Goal: Information Seeking & Learning: Learn about a topic

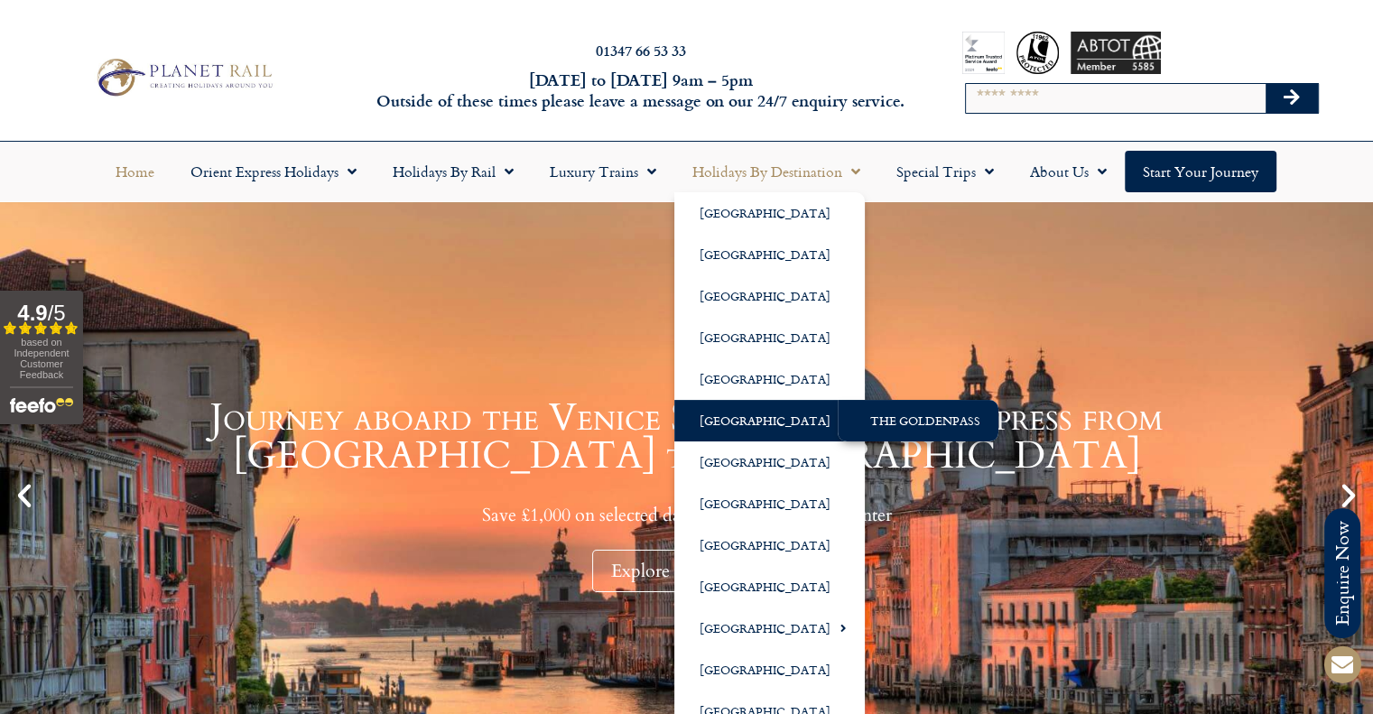
click at [960, 429] on link "The GoldenPass" at bounding box center [918, 421] width 161 height 42
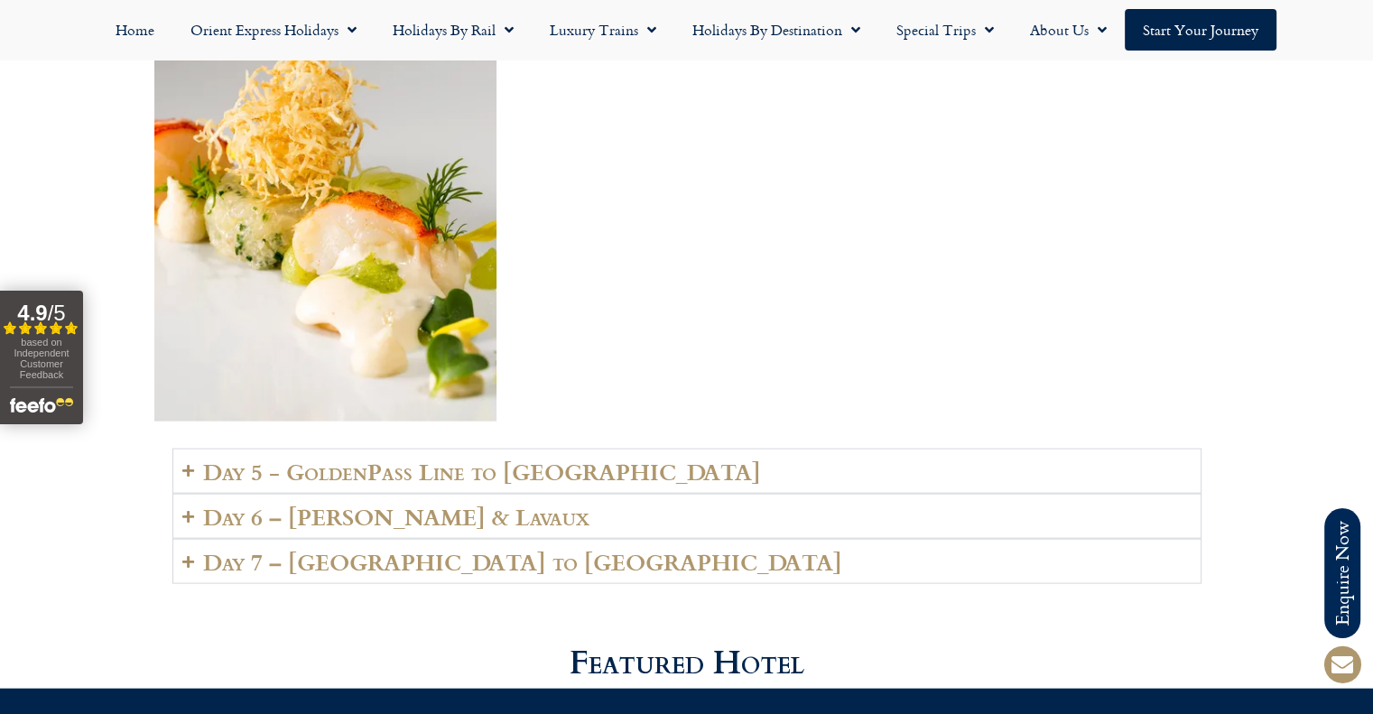
scroll to position [3792, 0]
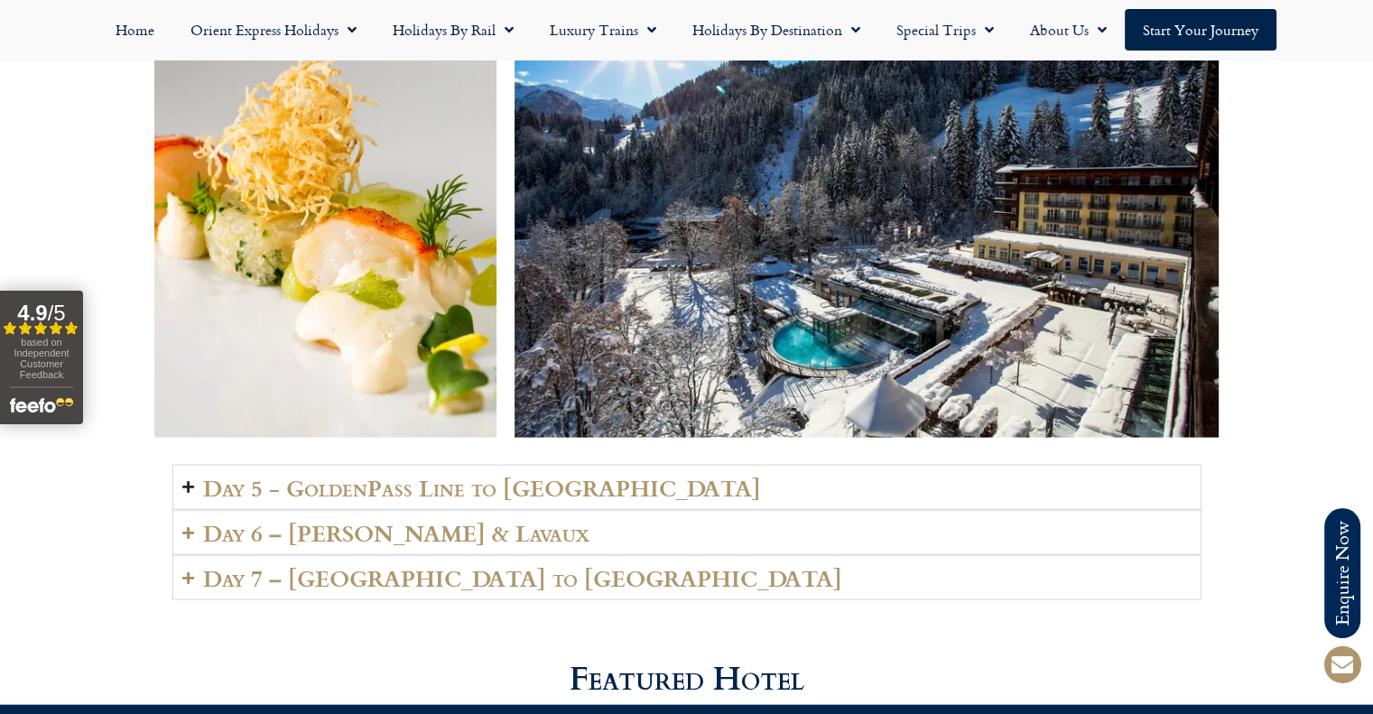
click at [394, 475] on h2 "Day 5 - GoldenPass Line to Vevey" at bounding box center [482, 487] width 558 height 25
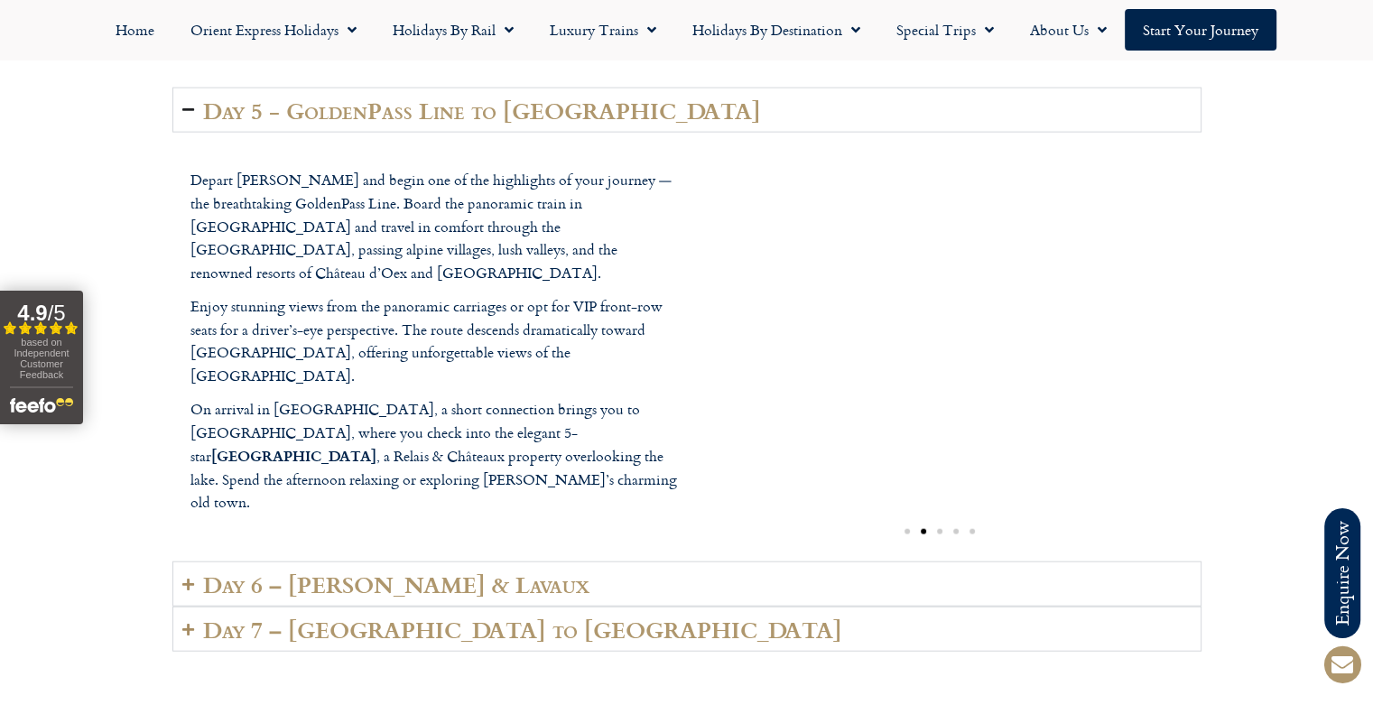
scroll to position [4334, 0]
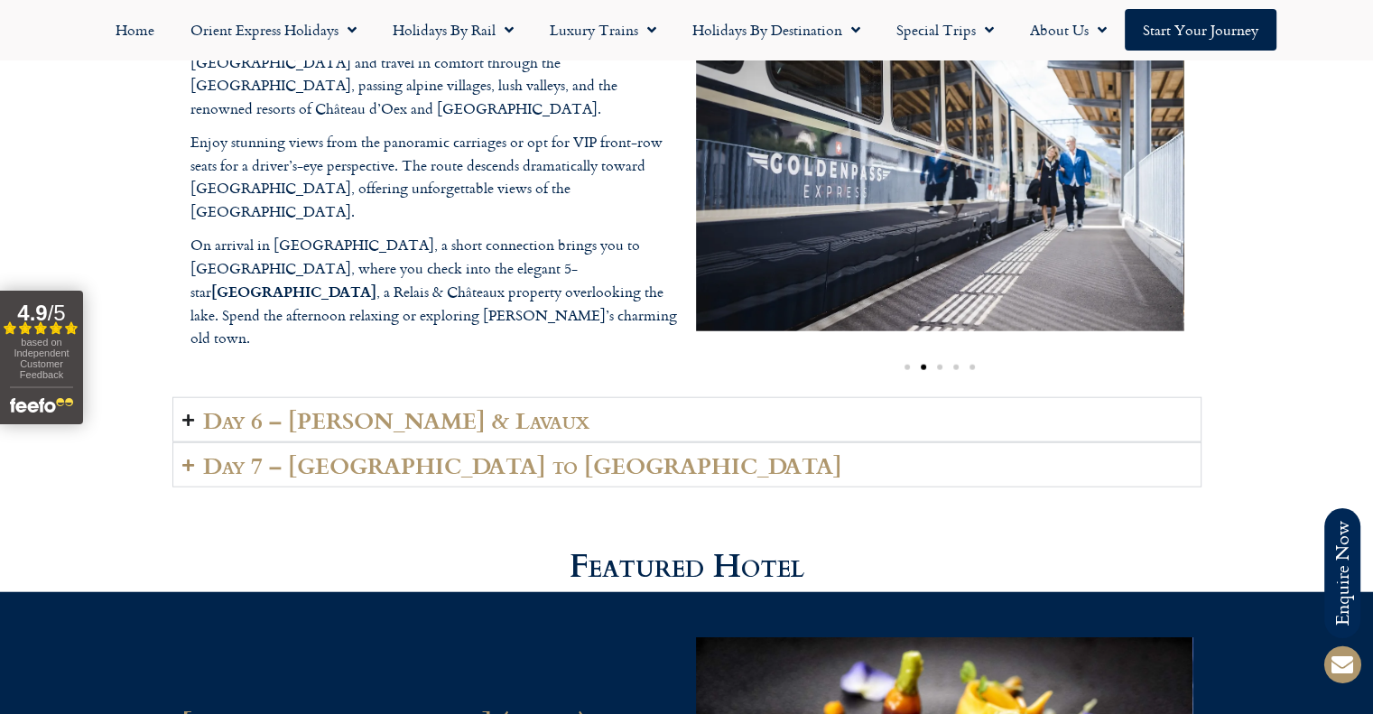
click at [432, 416] on summary "Day 6 – Vevey & Lavaux" at bounding box center [686, 419] width 1029 height 45
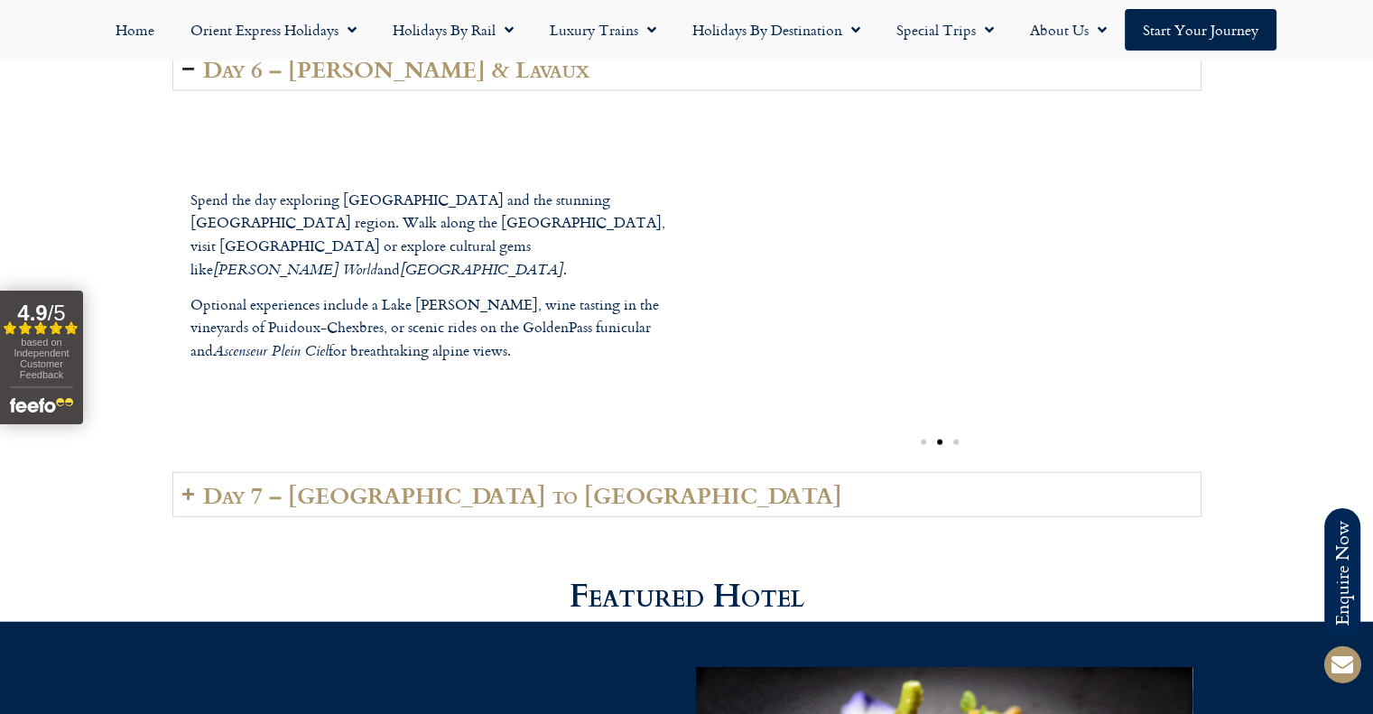
scroll to position [4154, 0]
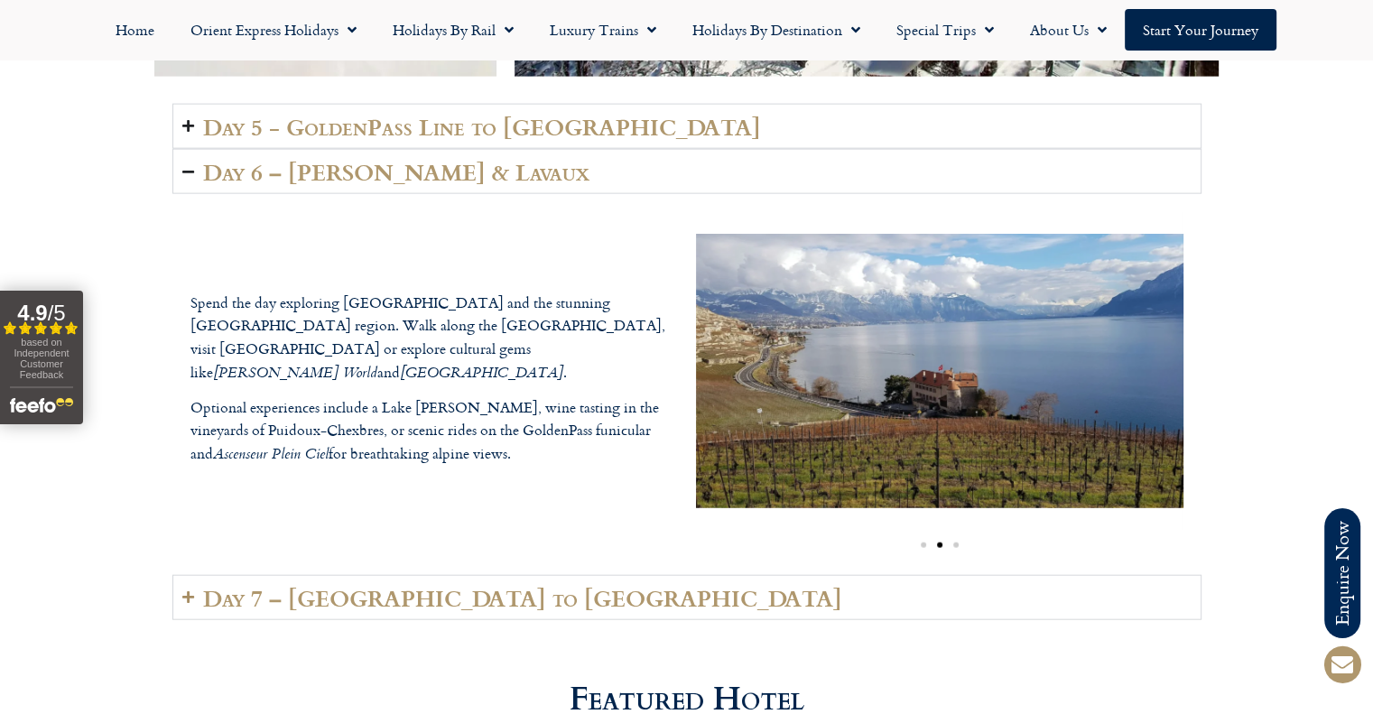
click at [555, 114] on h2 "Day 5 - GoldenPass Line to Vevey" at bounding box center [482, 126] width 558 height 25
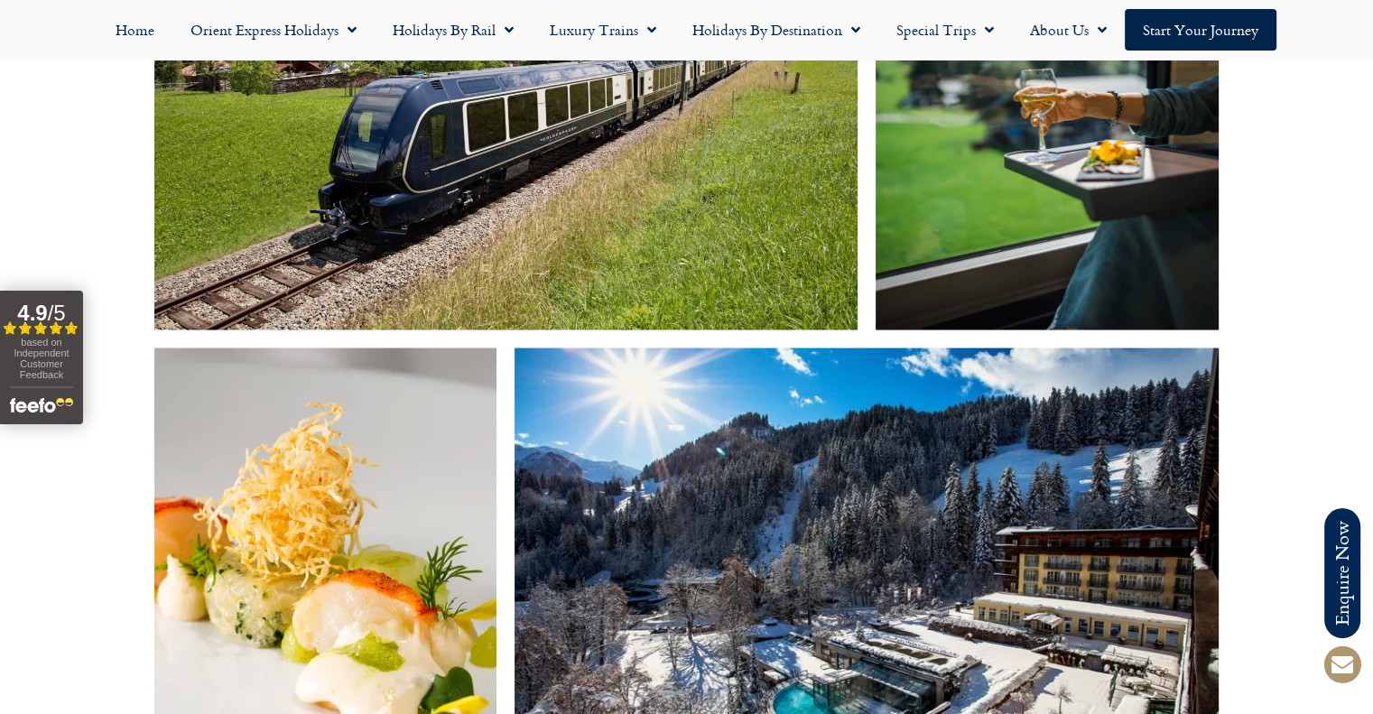
scroll to position [2980, 0]
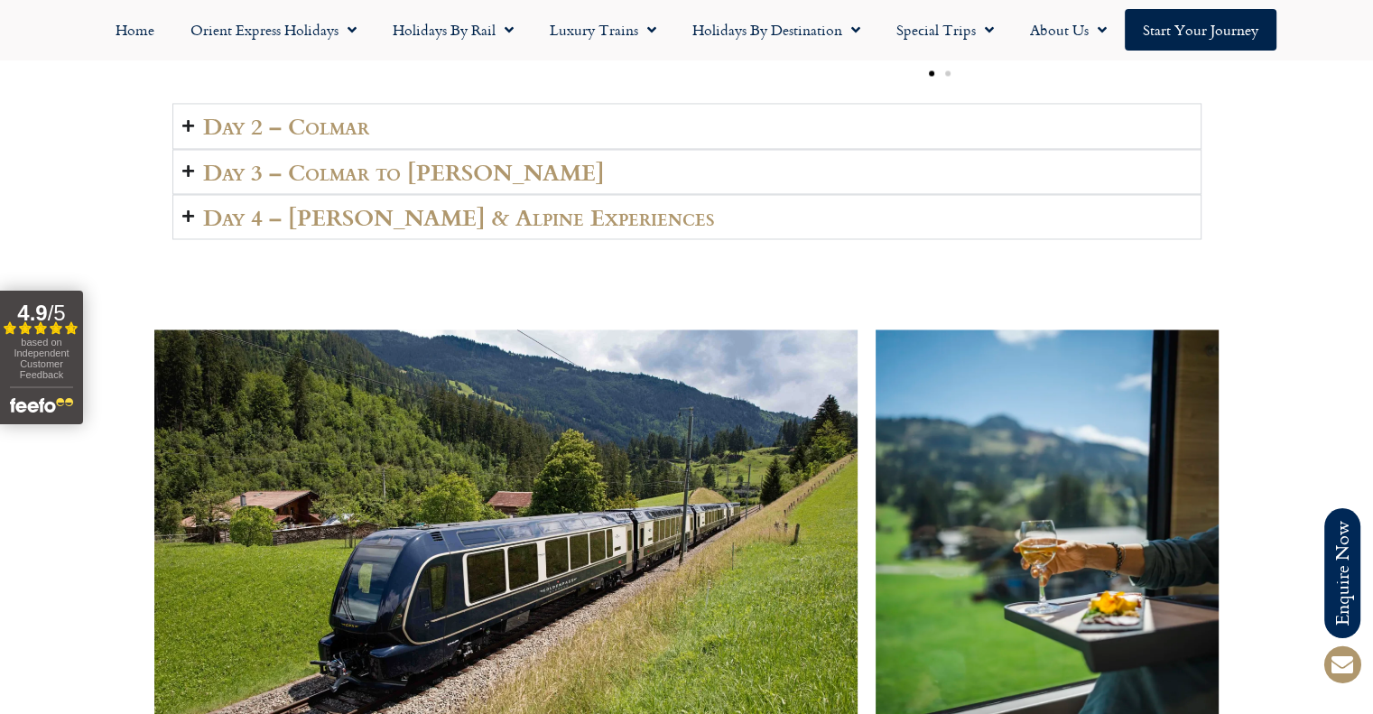
click at [492, 152] on summary "Day 3 – Colmar to Lenk" at bounding box center [686, 171] width 1029 height 45
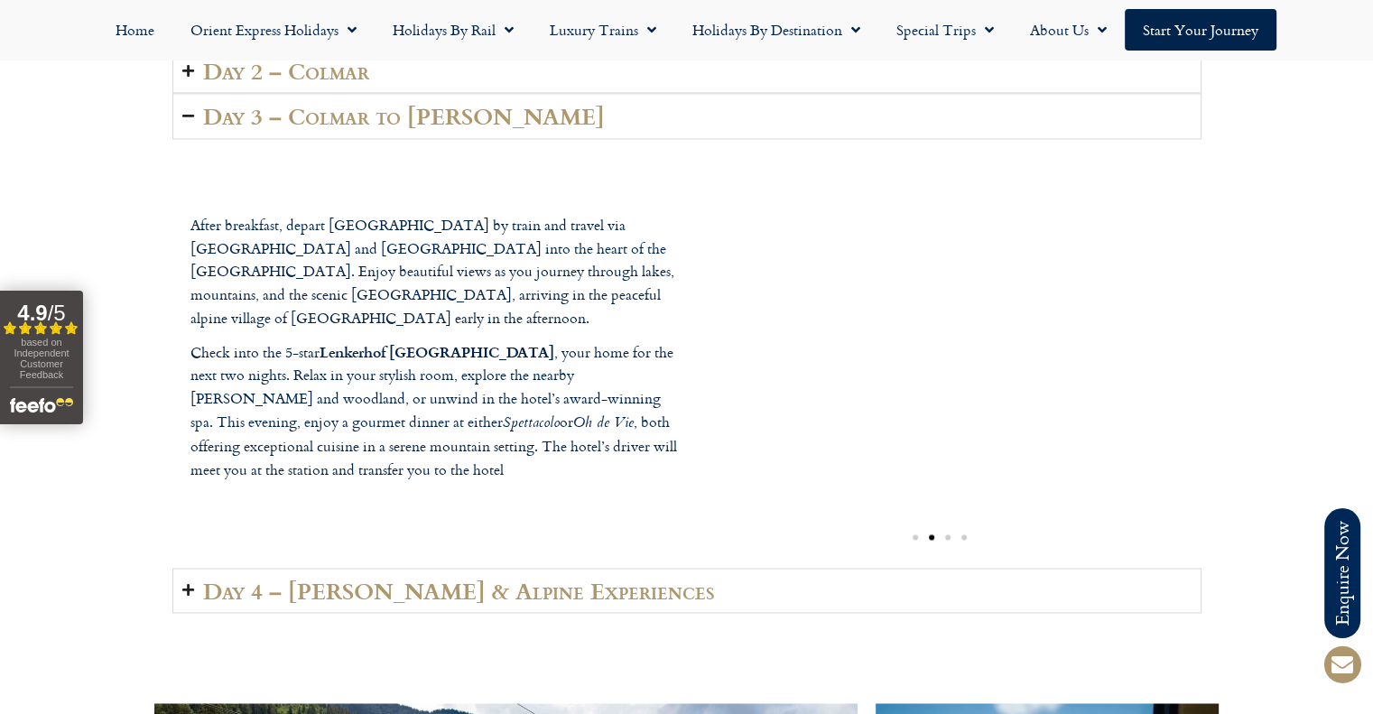
scroll to position [2619, 0]
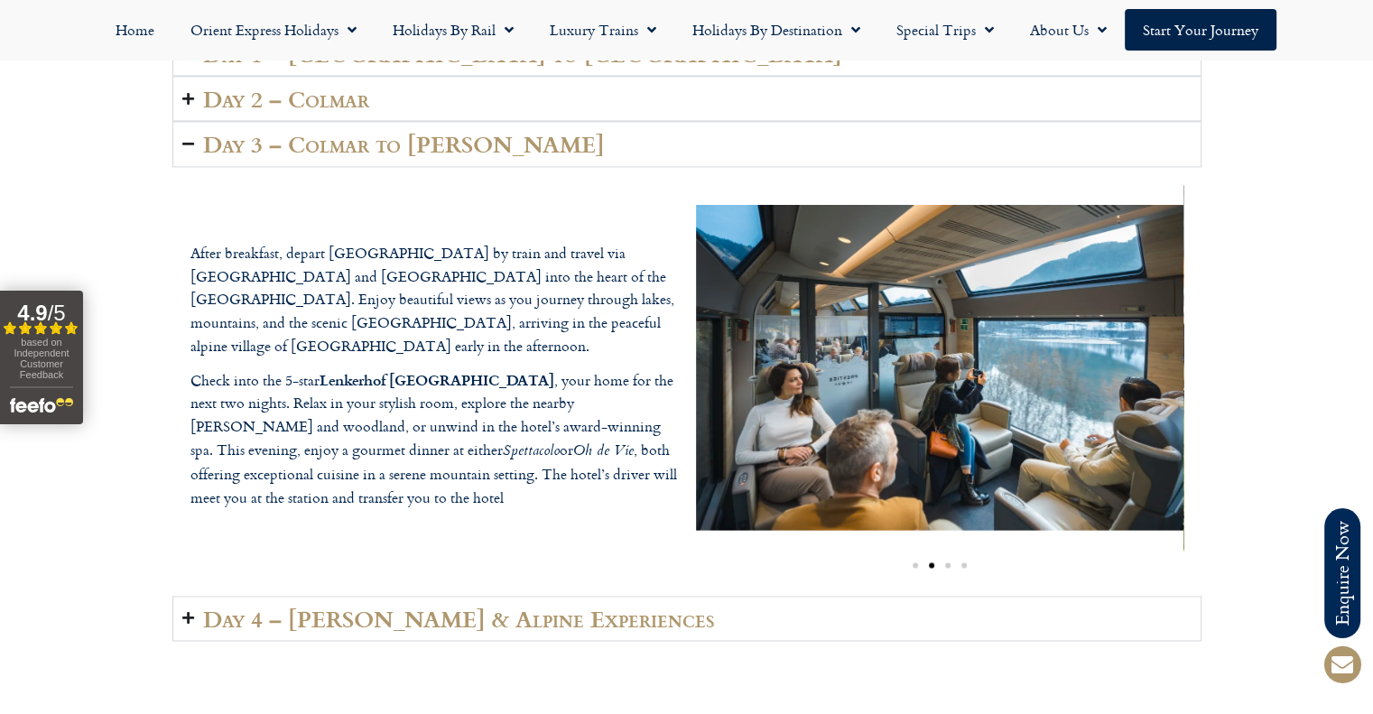
click at [495, 82] on summary "Day 2 – Colmar" at bounding box center [686, 98] width 1029 height 45
